Goal: Transaction & Acquisition: Purchase product/service

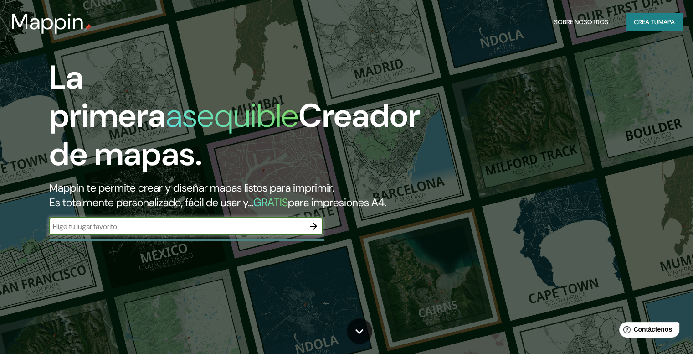
click at [192, 234] on div "​" at bounding box center [185, 226] width 273 height 18
type input "veracruz"
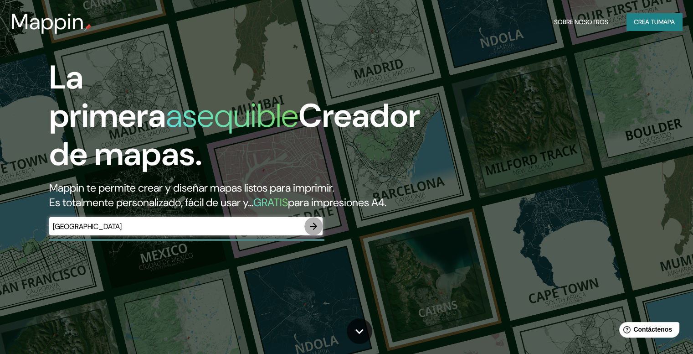
click at [315, 230] on icon "button" at bounding box center [313, 225] width 7 height 7
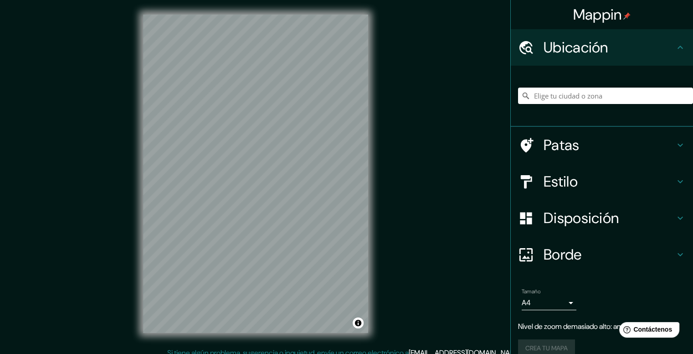
scroll to position [8, 0]
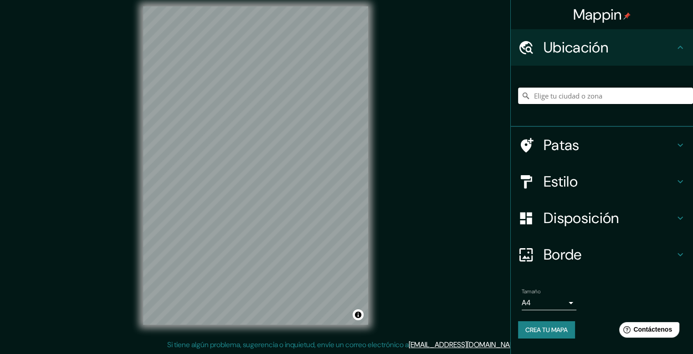
click at [578, 96] on input "Elige tu ciudad o zona" at bounding box center [605, 96] width 175 height 16
type input "Veracruz, Estado de Veracruz, México"
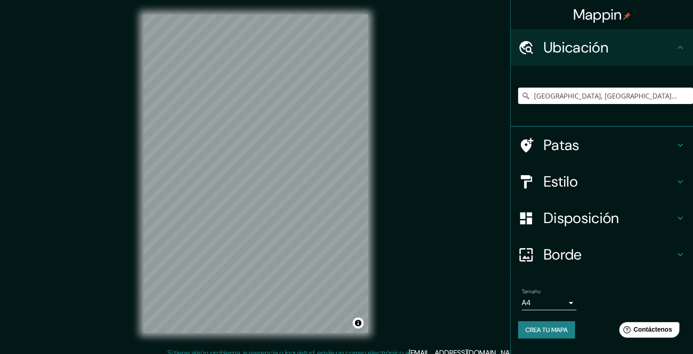
scroll to position [1, 0]
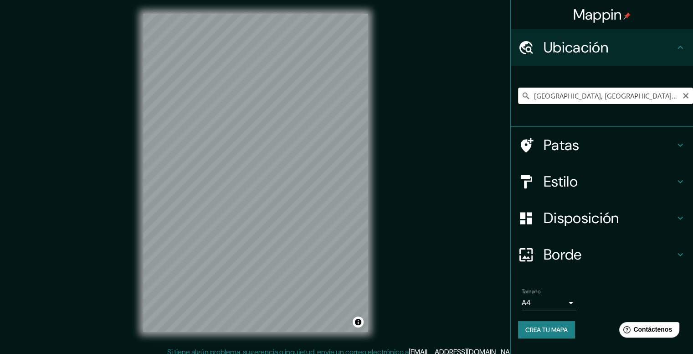
click at [562, 97] on input "Veracruz, Estado de Veracruz, México" at bounding box center [605, 96] width 175 height 16
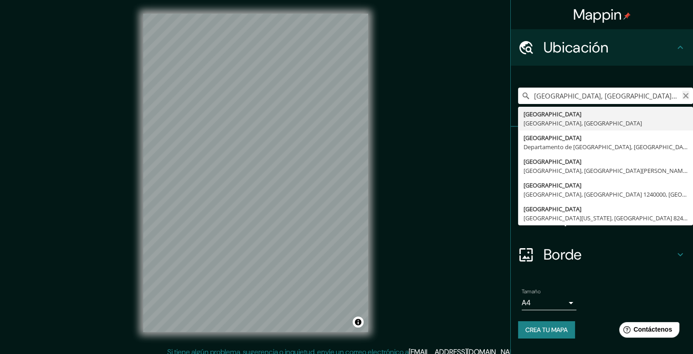
click at [684, 97] on icon "Claro" at bounding box center [685, 95] width 7 height 7
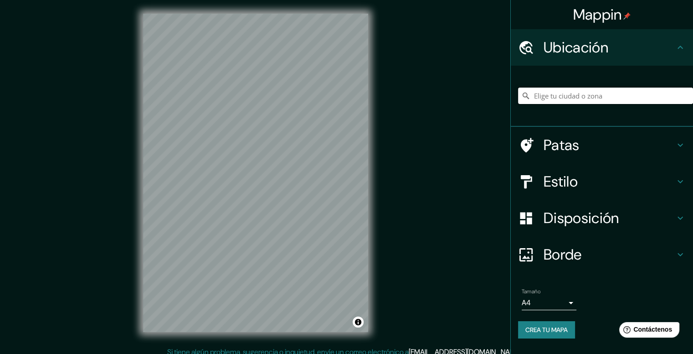
paste input "19.161281, -96.103861"
type input "19.161281, -96.103861"
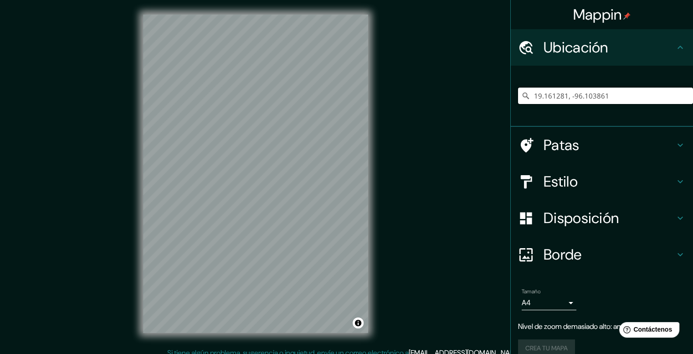
click at [618, 93] on input "19.161281, -96.103861" at bounding box center [605, 96] width 175 height 16
drag, startPoint x: 565, startPoint y: 94, endPoint x: 512, endPoint y: 98, distance: 53.4
click at [518, 98] on input "19.161281, -96.103861" at bounding box center [605, 96] width 175 height 16
click at [584, 92] on input "Elige tu ciudad o zona" at bounding box center [605, 96] width 175 height 16
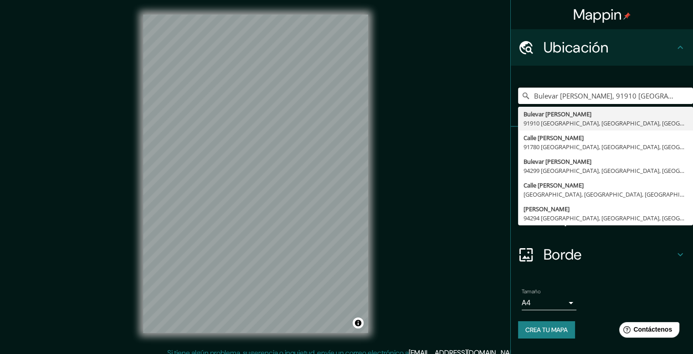
type input "Bulevar [PERSON_NAME], 91910 [GEOGRAPHIC_DATA], [GEOGRAPHIC_DATA], [GEOGRAPHIC_…"
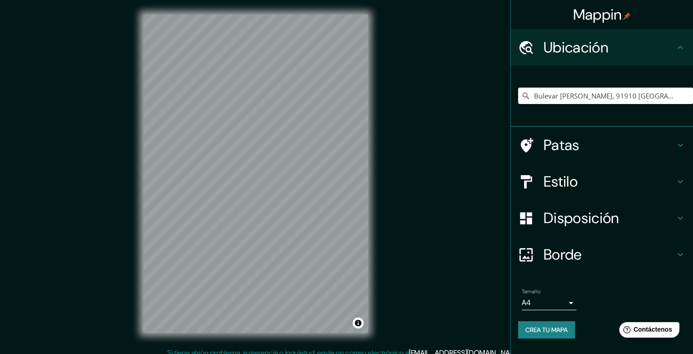
scroll to position [8, 0]
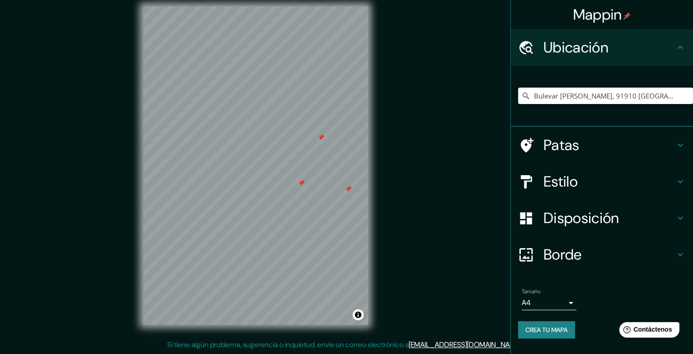
click at [303, 185] on div at bounding box center [301, 182] width 7 height 7
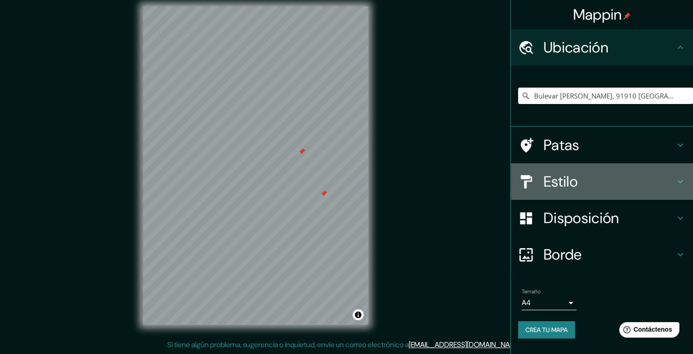
click at [561, 187] on font "Estilo" at bounding box center [561, 181] width 34 height 19
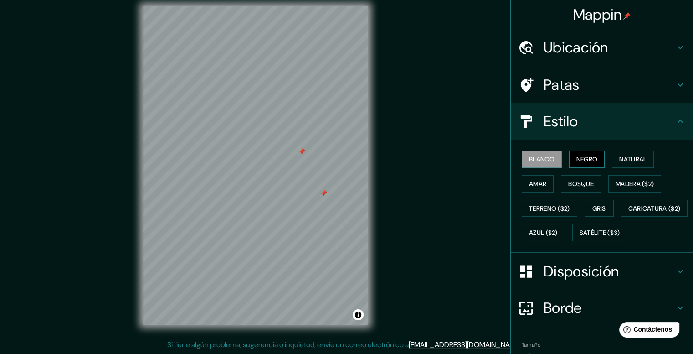
click at [582, 158] on font "Negro" at bounding box center [587, 159] width 21 height 8
click at [614, 157] on button "Natural" at bounding box center [633, 158] width 42 height 17
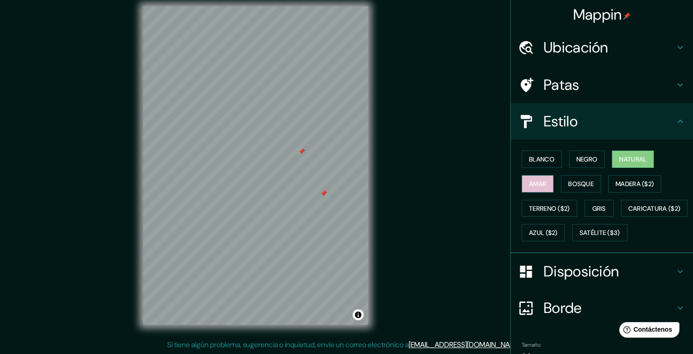
click at [536, 183] on font "Amar" at bounding box center [537, 184] width 17 height 8
click at [568, 182] on font "Bosque" at bounding box center [581, 184] width 26 height 8
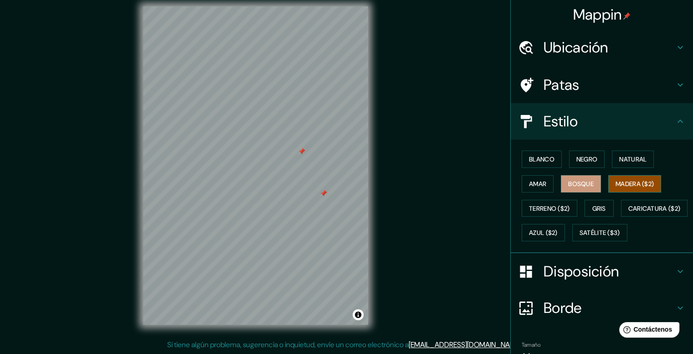
click at [616, 180] on font "Madera ($2)" at bounding box center [635, 184] width 38 height 8
click at [556, 212] on font "Terreno ($2)" at bounding box center [549, 208] width 41 height 12
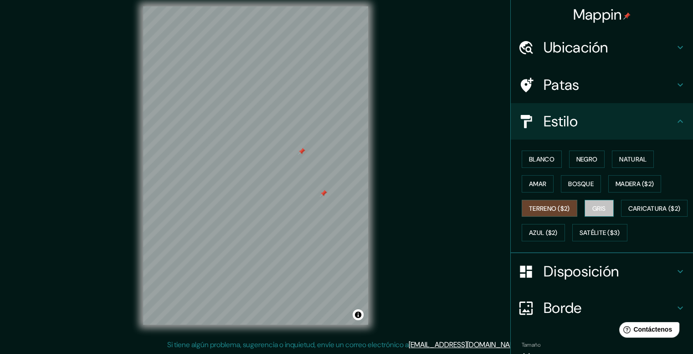
click at [593, 206] on font "Gris" at bounding box center [600, 208] width 14 height 8
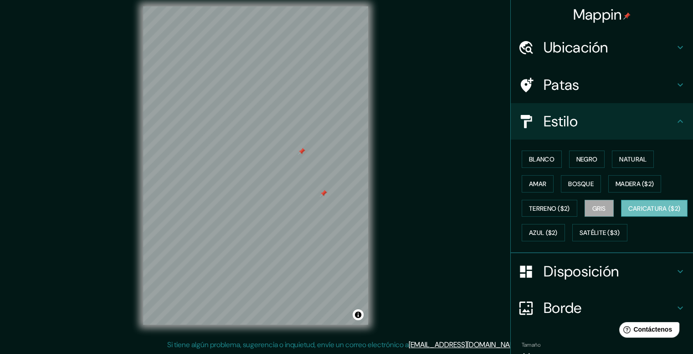
click at [629, 212] on font "Caricatura ($2)" at bounding box center [655, 208] width 52 height 8
click at [558, 229] on font "Azul ($2)" at bounding box center [543, 233] width 29 height 8
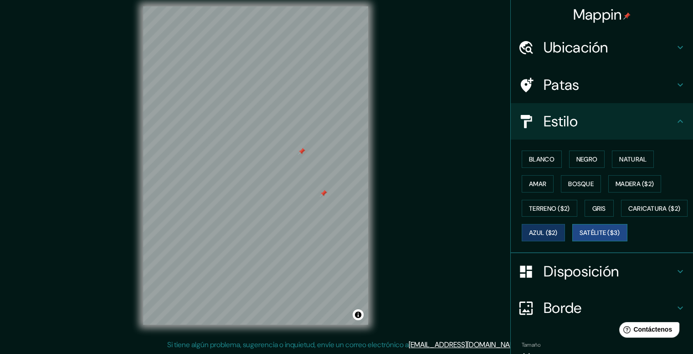
click at [530, 245] on div "Blanco Negro Natural Amar Bosque Madera ($2) Terreno ($2) Gris Caricatura ($2) …" at bounding box center [605, 196] width 175 height 98
click at [580, 237] on font "Satélite ($3)" at bounding box center [600, 233] width 41 height 8
click at [621, 217] on button "Caricatura ($2)" at bounding box center [654, 208] width 67 height 17
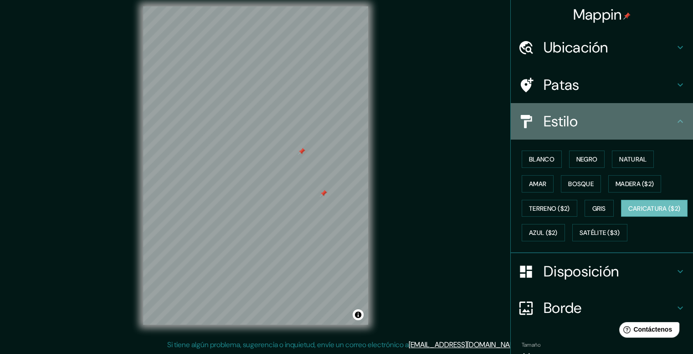
click at [548, 126] on font "Estilo" at bounding box center [561, 121] width 34 height 19
click at [547, 122] on font "Estilo" at bounding box center [561, 121] width 34 height 19
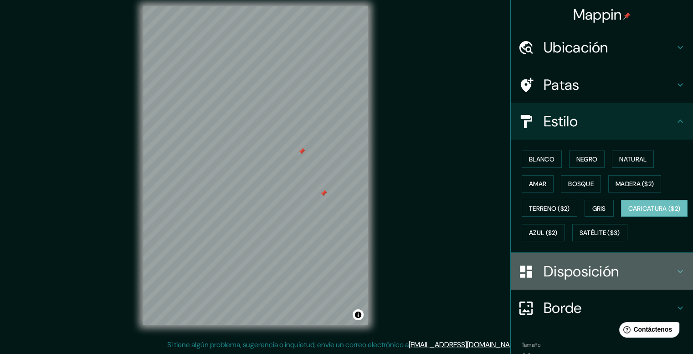
click at [567, 281] on font "Disposición" at bounding box center [581, 271] width 75 height 19
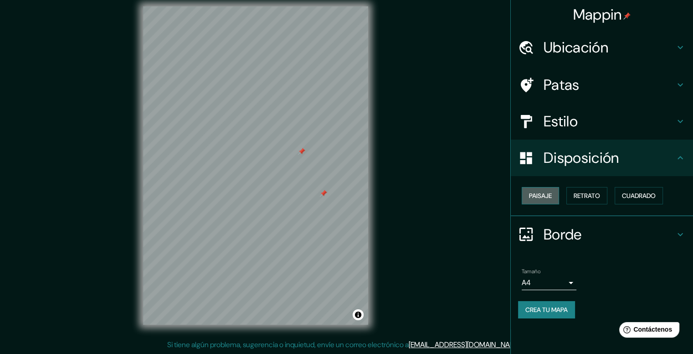
click at [540, 192] on font "Paisaje" at bounding box center [540, 195] width 23 height 8
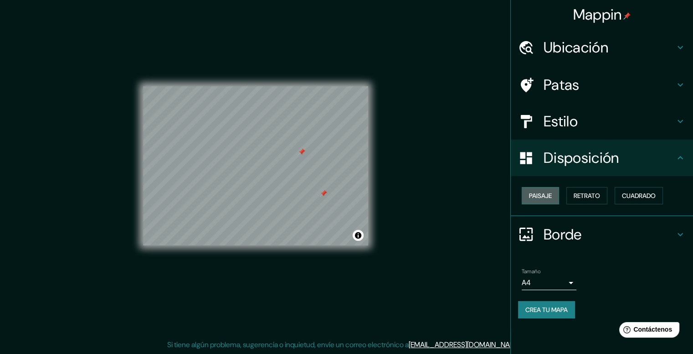
click at [540, 192] on font "Paisaje" at bounding box center [540, 195] width 23 height 8
click at [604, 196] on button "Retrato" at bounding box center [587, 195] width 41 height 17
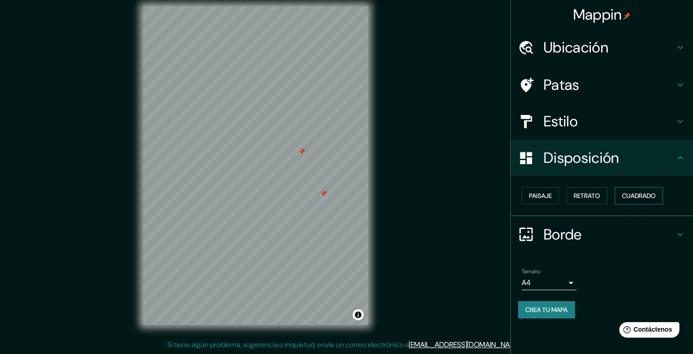
click at [631, 194] on font "Cuadrado" at bounding box center [639, 195] width 34 height 8
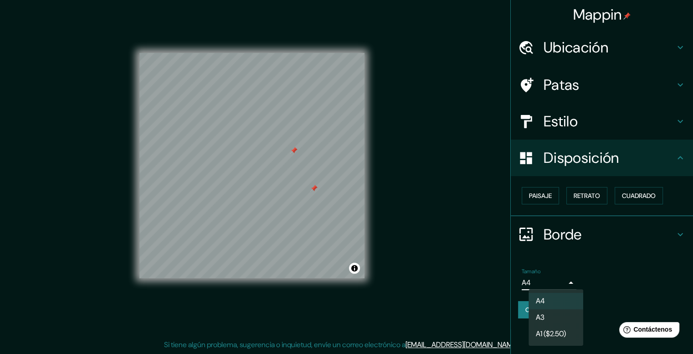
click at [561, 286] on body "Mappin Ubicación Bulevar Manuel Ávila Camacho, 91910 Veracruz, Estado de Veracr…" at bounding box center [346, 169] width 693 height 354
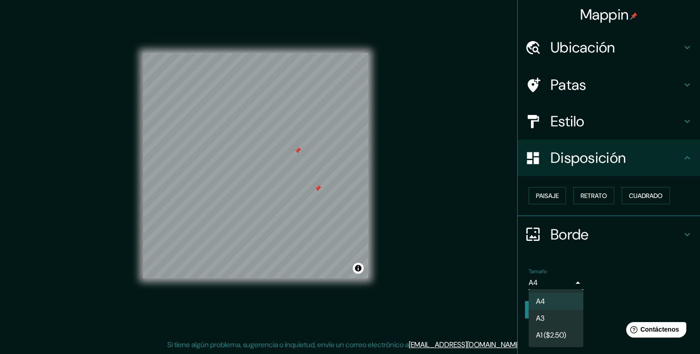
click at [570, 283] on div at bounding box center [350, 177] width 700 height 354
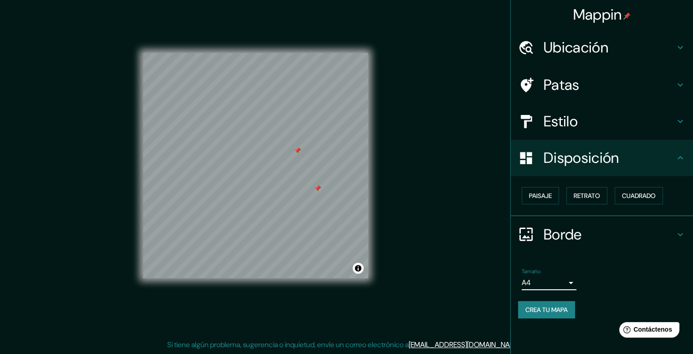
click at [578, 86] on font "Patas" at bounding box center [562, 84] width 36 height 19
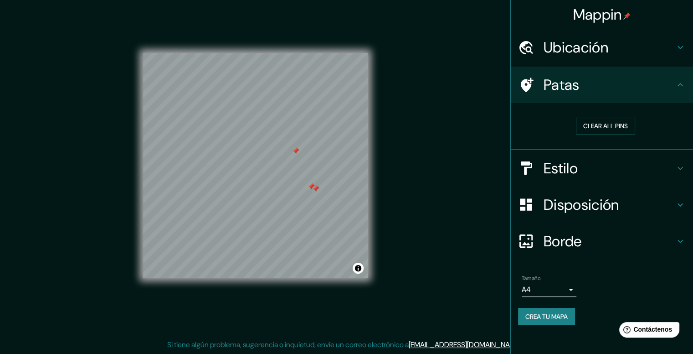
click at [296, 152] on div at bounding box center [295, 150] width 7 height 7
click at [608, 125] on button "Clear all pins" at bounding box center [605, 126] width 59 height 17
click at [568, 315] on font "Crea tu mapa" at bounding box center [547, 316] width 42 height 8
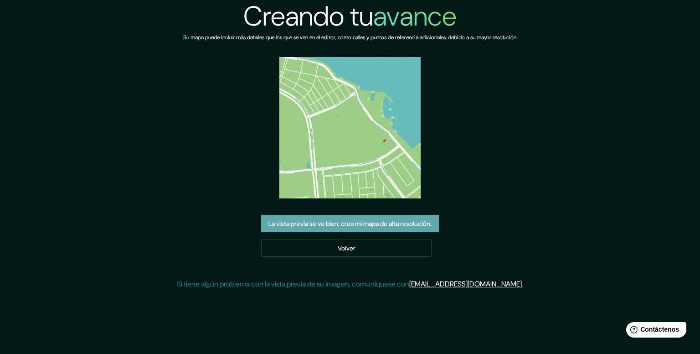
click at [381, 221] on font "La vista previa se ve bien, crea mi mapa de alta resolución." at bounding box center [349, 224] width 163 height 8
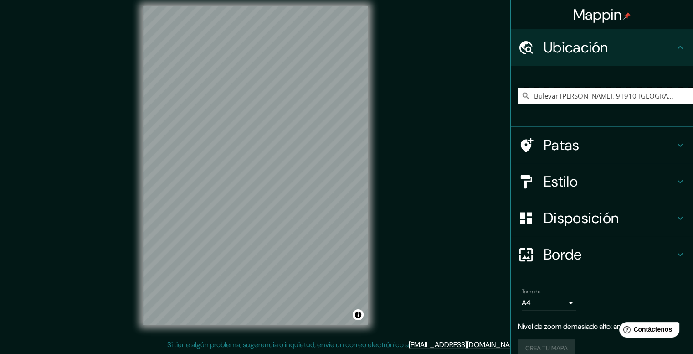
click at [612, 89] on input "Bulevar [PERSON_NAME], 91910 [GEOGRAPHIC_DATA], [GEOGRAPHIC_DATA], [GEOGRAPHIC_…" at bounding box center [605, 96] width 175 height 16
click at [667, 103] on input "Bulevar [PERSON_NAME], 91910 [GEOGRAPHIC_DATA], [GEOGRAPHIC_DATA], [GEOGRAPHIC_…" at bounding box center [605, 96] width 175 height 16
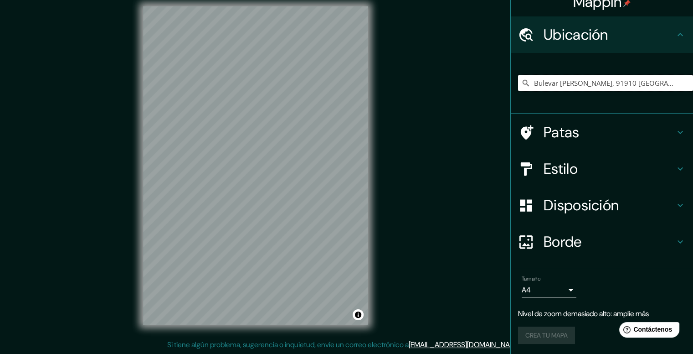
scroll to position [0, 62]
drag, startPoint x: 679, startPoint y: 81, endPoint x: 556, endPoint y: 79, distance: 123.1
click at [556, 79] on input "Bulevar [PERSON_NAME], 91910 [GEOGRAPHIC_DATA], [GEOGRAPHIC_DATA], [GEOGRAPHIC_…" at bounding box center [605, 83] width 175 height 16
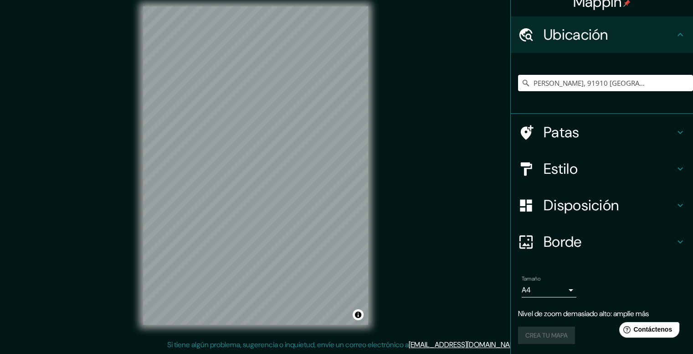
drag, startPoint x: 525, startPoint y: 82, endPoint x: 603, endPoint y: 95, distance: 79.5
click at [652, 99] on div "Bulevar [PERSON_NAME], 91910 [GEOGRAPHIC_DATA], [GEOGRAPHIC_DATA], [GEOGRAPHIC_…" at bounding box center [605, 83] width 175 height 46
click at [531, 84] on input "Bulevar [PERSON_NAME], 91910 [GEOGRAPHIC_DATA], [GEOGRAPHIC_DATA], [GEOGRAPHIC_…" at bounding box center [605, 83] width 175 height 16
drag, startPoint x: 526, startPoint y: 82, endPoint x: 594, endPoint y: 93, distance: 69.2
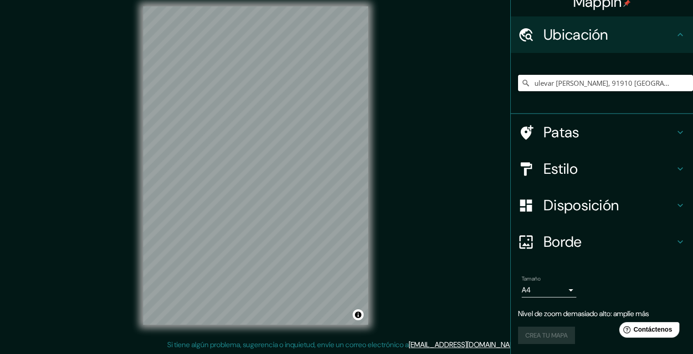
click at [594, 92] on div "Bulevar [PERSON_NAME], 91910 [GEOGRAPHIC_DATA], [GEOGRAPHIC_DATA], [GEOGRAPHIC_…" at bounding box center [605, 83] width 175 height 46
drag, startPoint x: 520, startPoint y: 82, endPoint x: 551, endPoint y: 86, distance: 30.9
click at [551, 86] on div "Bulevar [PERSON_NAME], 91910 [GEOGRAPHIC_DATA], [GEOGRAPHIC_DATA], [GEOGRAPHIC_…" at bounding box center [605, 83] width 175 height 16
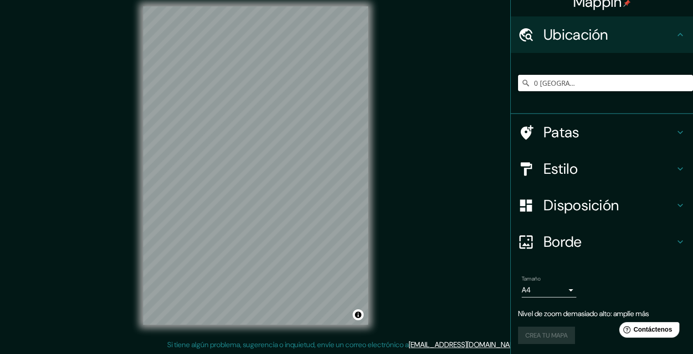
drag, startPoint x: 528, startPoint y: 81, endPoint x: 696, endPoint y: 88, distance: 168.3
click at [693, 88] on html "Mappin Ubicación [GEOGRAPHIC_DATA][PERSON_NAME] [GEOGRAPHIC_DATA], [GEOGRAPHIC_…" at bounding box center [346, 169] width 693 height 354
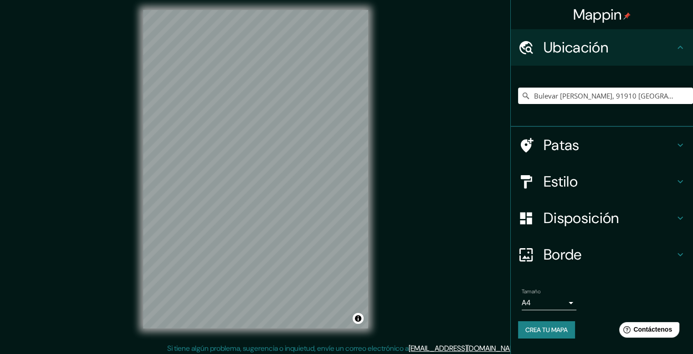
scroll to position [8, 0]
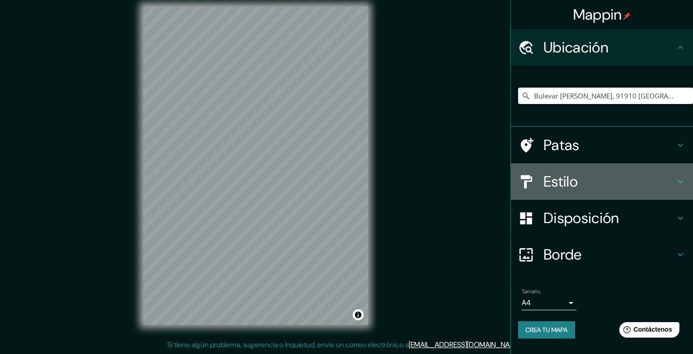
click at [547, 172] on font "Estilo" at bounding box center [561, 181] width 34 height 19
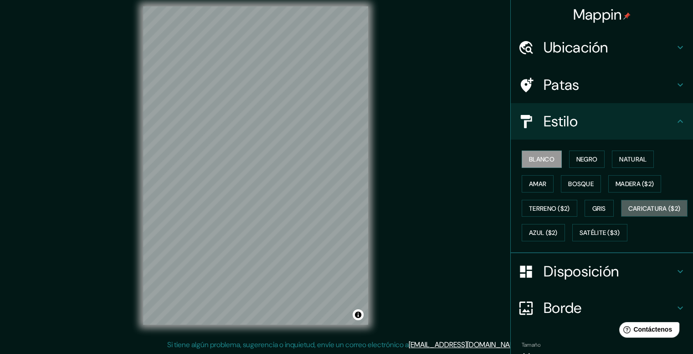
drag, startPoint x: 540, startPoint y: 230, endPoint x: 536, endPoint y: 194, distance: 36.7
click at [629, 212] on font "Caricatura ($2)" at bounding box center [655, 208] width 52 height 8
click at [557, 126] on font "Estilo" at bounding box center [561, 121] width 34 height 19
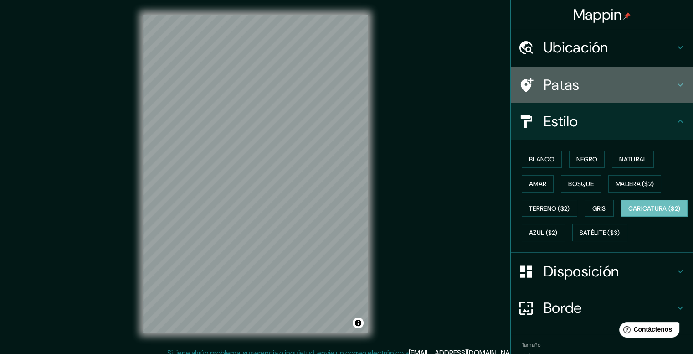
click at [579, 87] on h4 "Patas" at bounding box center [609, 85] width 131 height 18
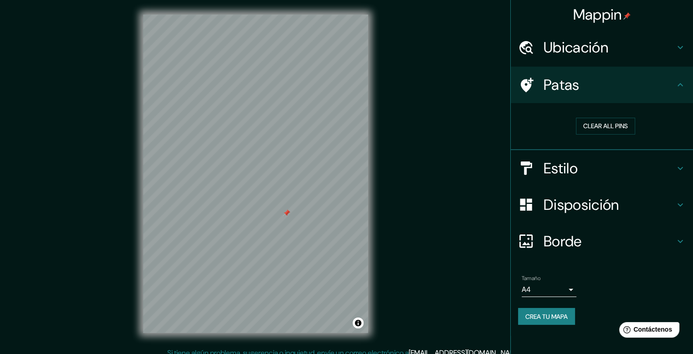
click at [563, 82] on font "Patas" at bounding box center [562, 84] width 36 height 19
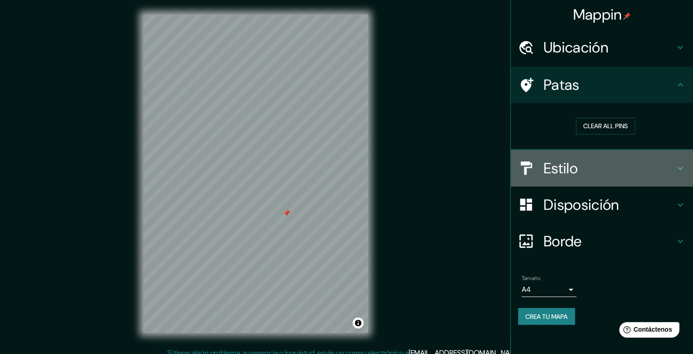
click at [560, 168] on font "Estilo" at bounding box center [561, 168] width 34 height 19
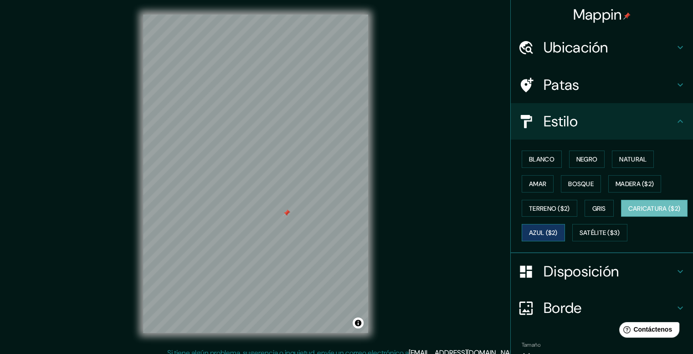
click at [558, 227] on font "Azul ($2)" at bounding box center [543, 233] width 29 height 12
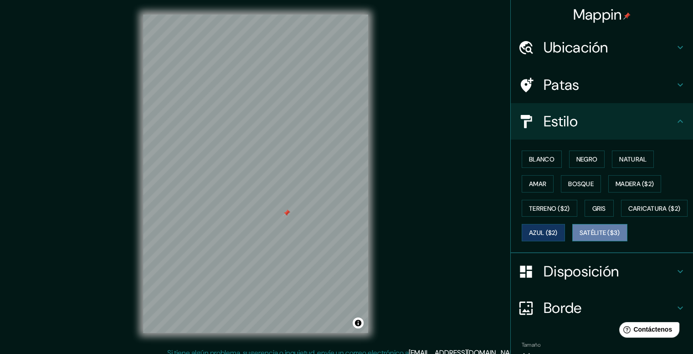
click at [580, 238] on font "Satélite ($3)" at bounding box center [600, 233] width 41 height 12
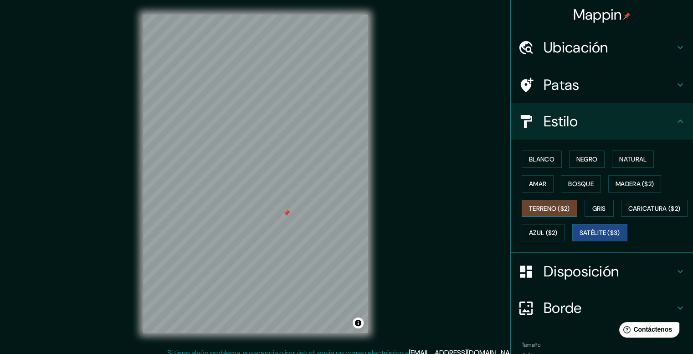
click at [562, 200] on button "Terreno ($2)" at bounding box center [550, 208] width 56 height 17
click at [571, 181] on font "Bosque" at bounding box center [581, 184] width 26 height 8
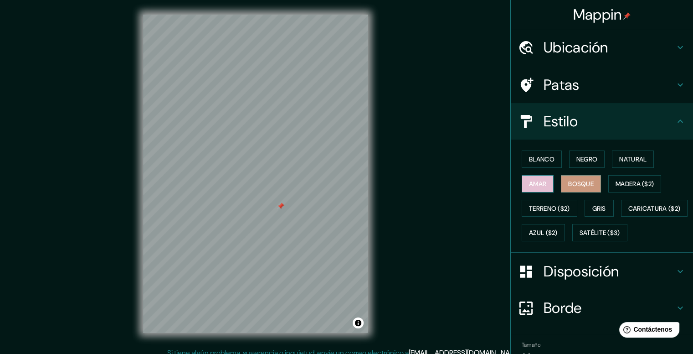
click at [535, 187] on font "Amar" at bounding box center [537, 184] width 17 height 12
click at [639, 156] on font "Natural" at bounding box center [632, 159] width 27 height 8
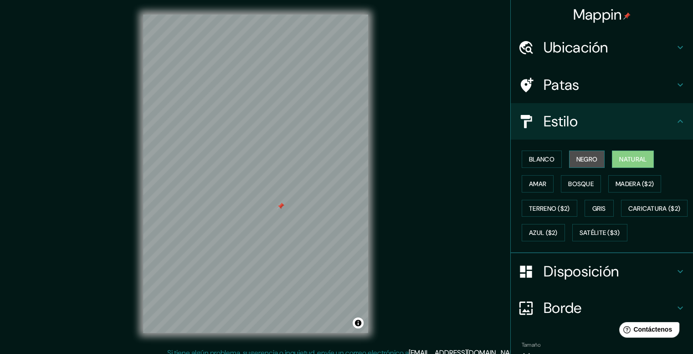
click at [591, 158] on font "Negro" at bounding box center [587, 159] width 21 height 8
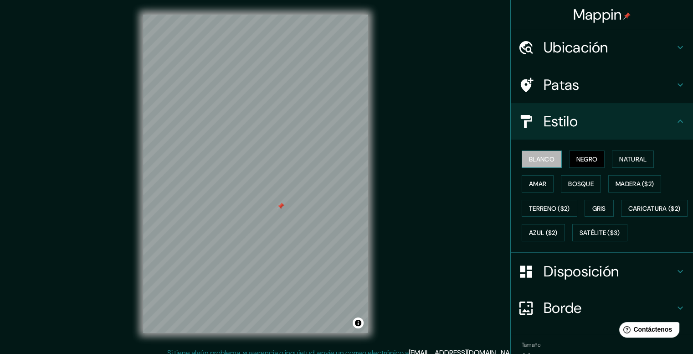
click at [527, 152] on button "Blanco" at bounding box center [542, 158] width 40 height 17
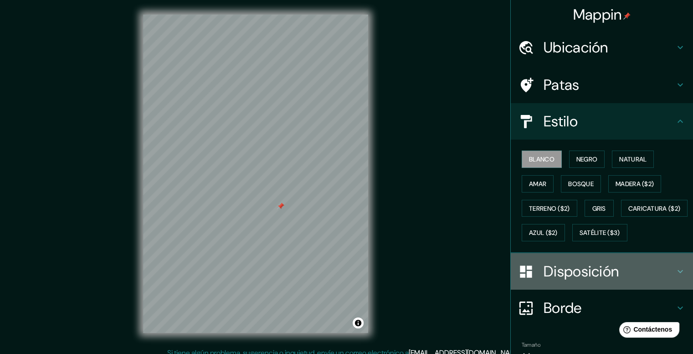
click at [546, 281] on font "Disposición" at bounding box center [581, 271] width 75 height 19
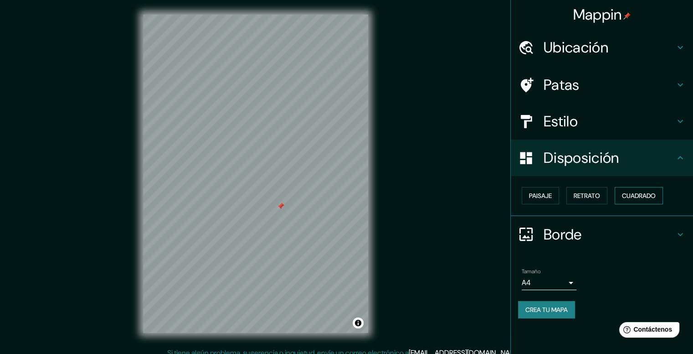
click at [642, 196] on font "Cuadrado" at bounding box center [639, 195] width 34 height 8
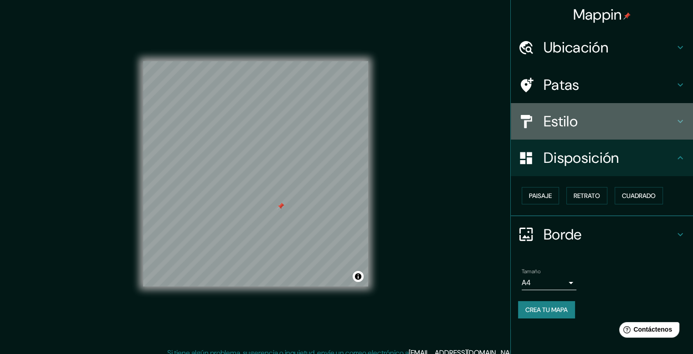
drag, startPoint x: 587, startPoint y: 125, endPoint x: 585, endPoint y: 133, distance: 8.1
click at [587, 125] on h4 "Estilo" at bounding box center [609, 121] width 131 height 18
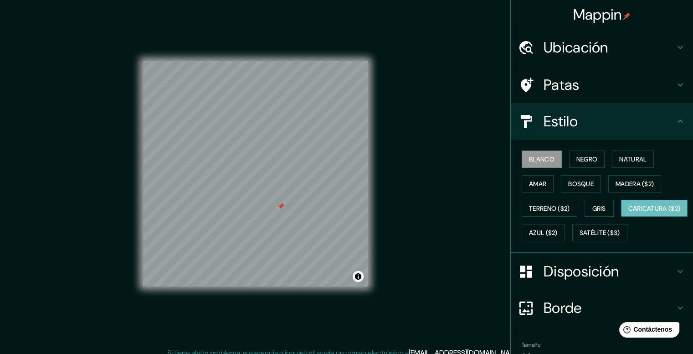
drag, startPoint x: 538, startPoint y: 219, endPoint x: 546, endPoint y: 231, distance: 13.8
click at [538, 221] on div "Blanco Negro Natural Amar Bosque Madera ($2) Terreno ($2) Gris Caricatura ($2) …" at bounding box center [605, 196] width 175 height 98
click at [629, 212] on font "Caricatura ($2)" at bounding box center [655, 208] width 52 height 8
click at [633, 181] on font "Madera ($2)" at bounding box center [635, 184] width 38 height 8
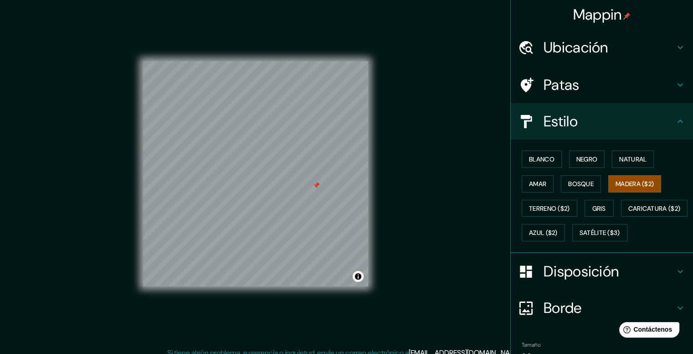
click at [479, 79] on div "Mappin Ubicación [GEOGRAPHIC_DATA][PERSON_NAME] [GEOGRAPHIC_DATA], [GEOGRAPHIC_…" at bounding box center [346, 181] width 693 height 362
